Goal: Use online tool/utility: Use online tool/utility

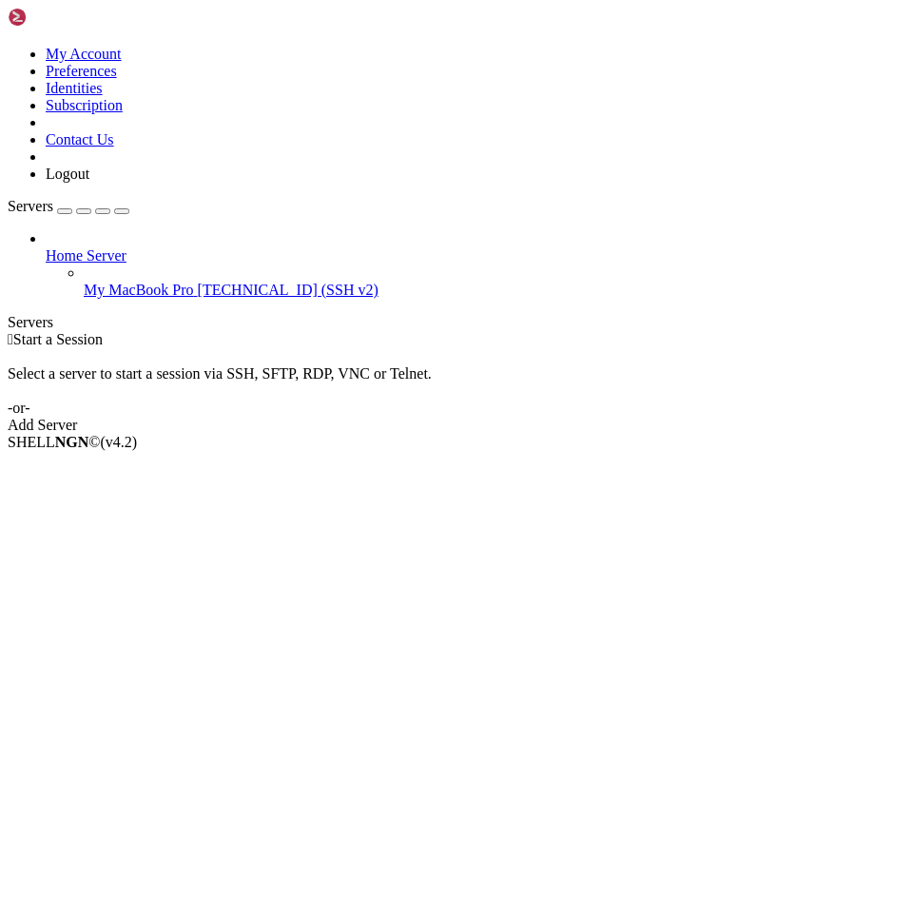
click at [84, 282] on icon at bounding box center [84, 282] width 0 height 0
click at [169, 282] on span "My MacBook Pro" at bounding box center [139, 290] width 110 height 16
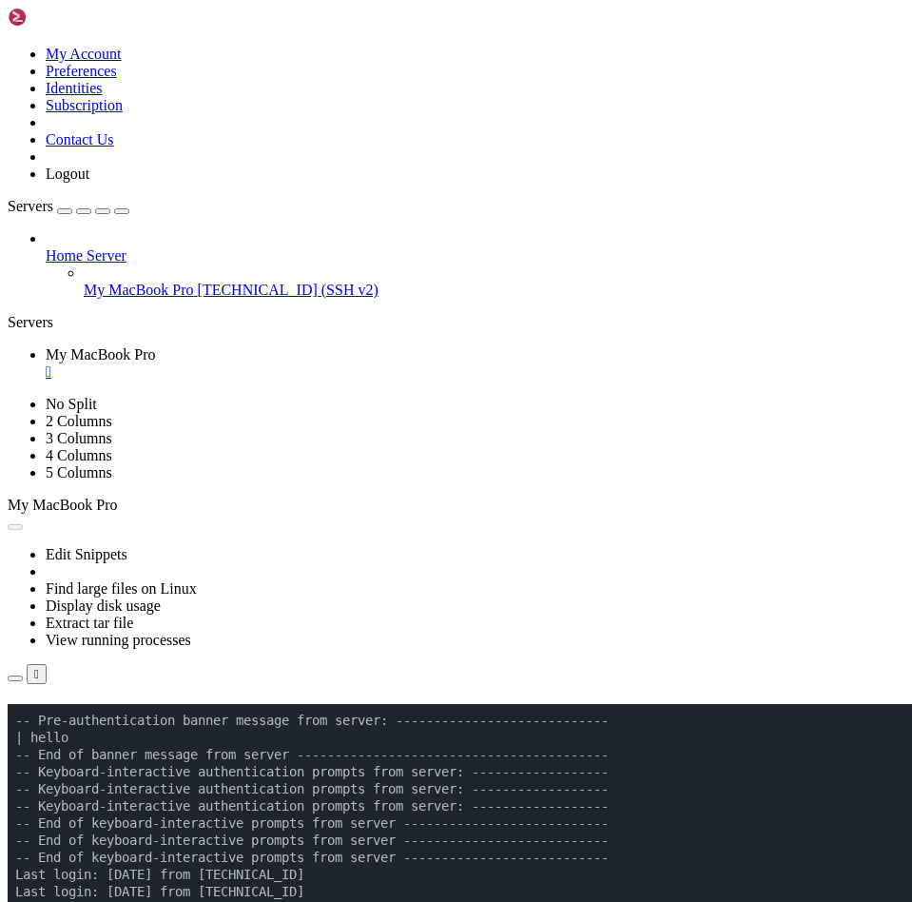
click at [393, 363] on div "" at bounding box center [475, 371] width 859 height 17
